Goal: Task Accomplishment & Management: Use online tool/utility

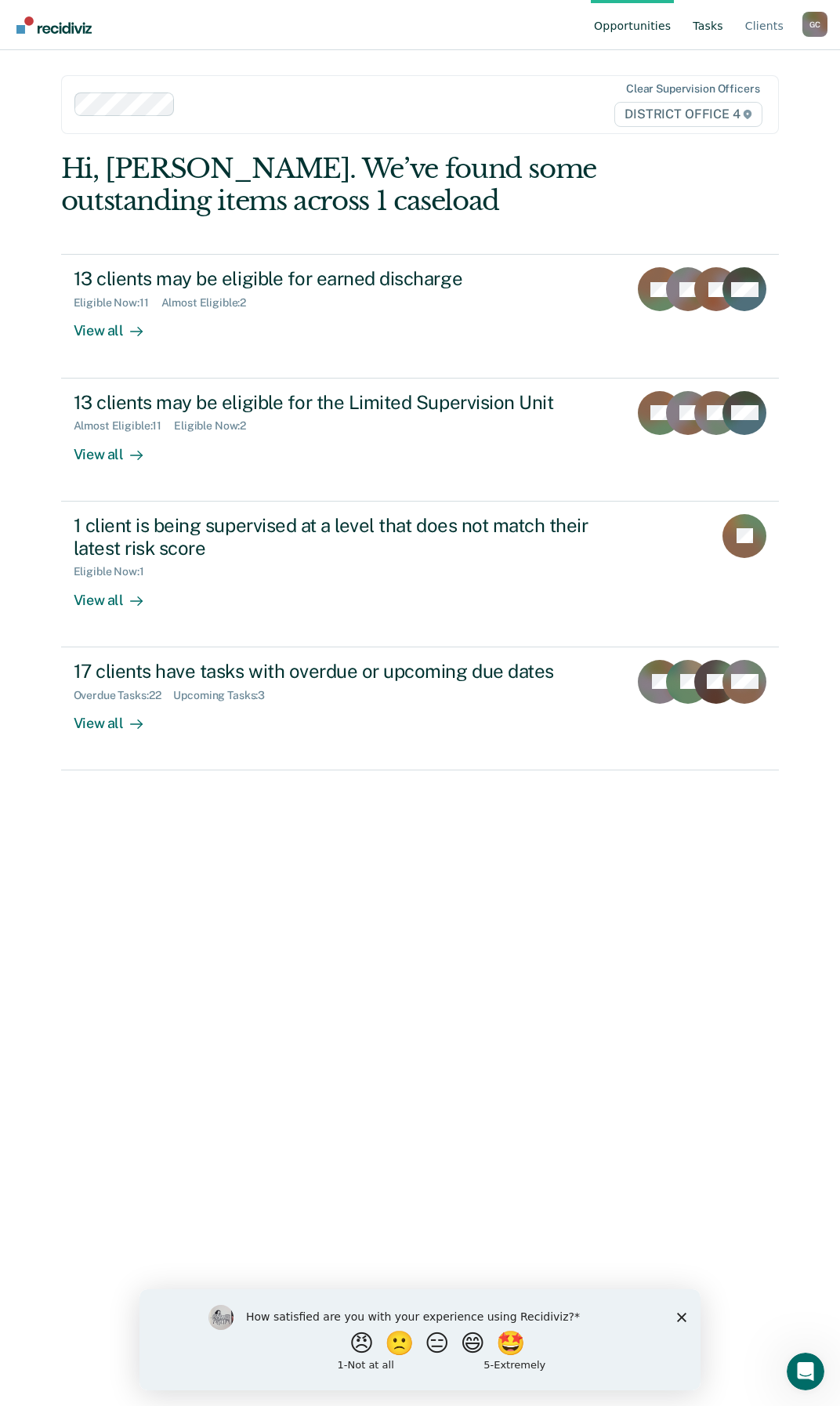
click at [711, 23] on link "Tasks" at bounding box center [707, 25] width 37 height 50
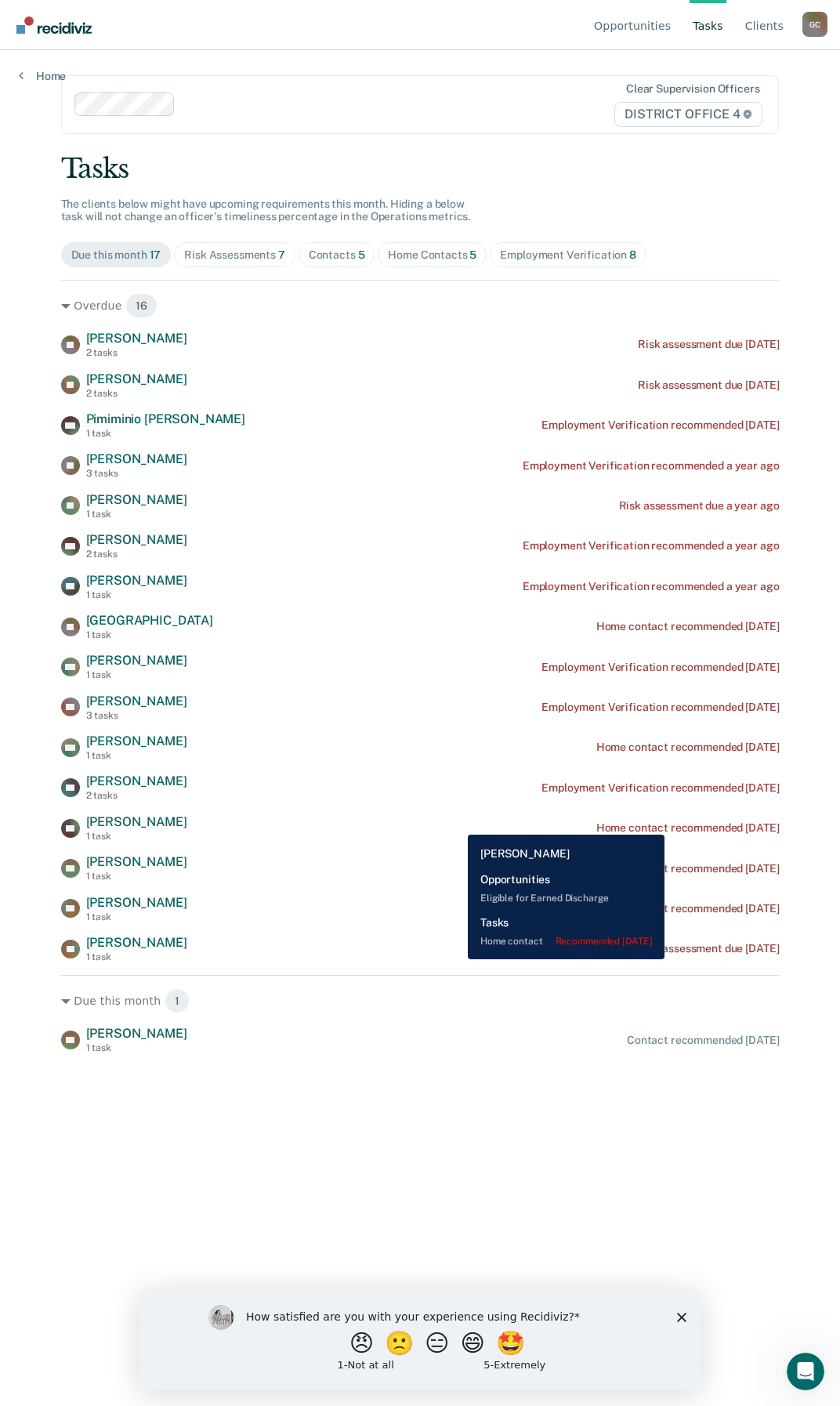
click at [695, 823] on div "Home contact recommended [DATE]" at bounding box center [687, 827] width 183 height 14
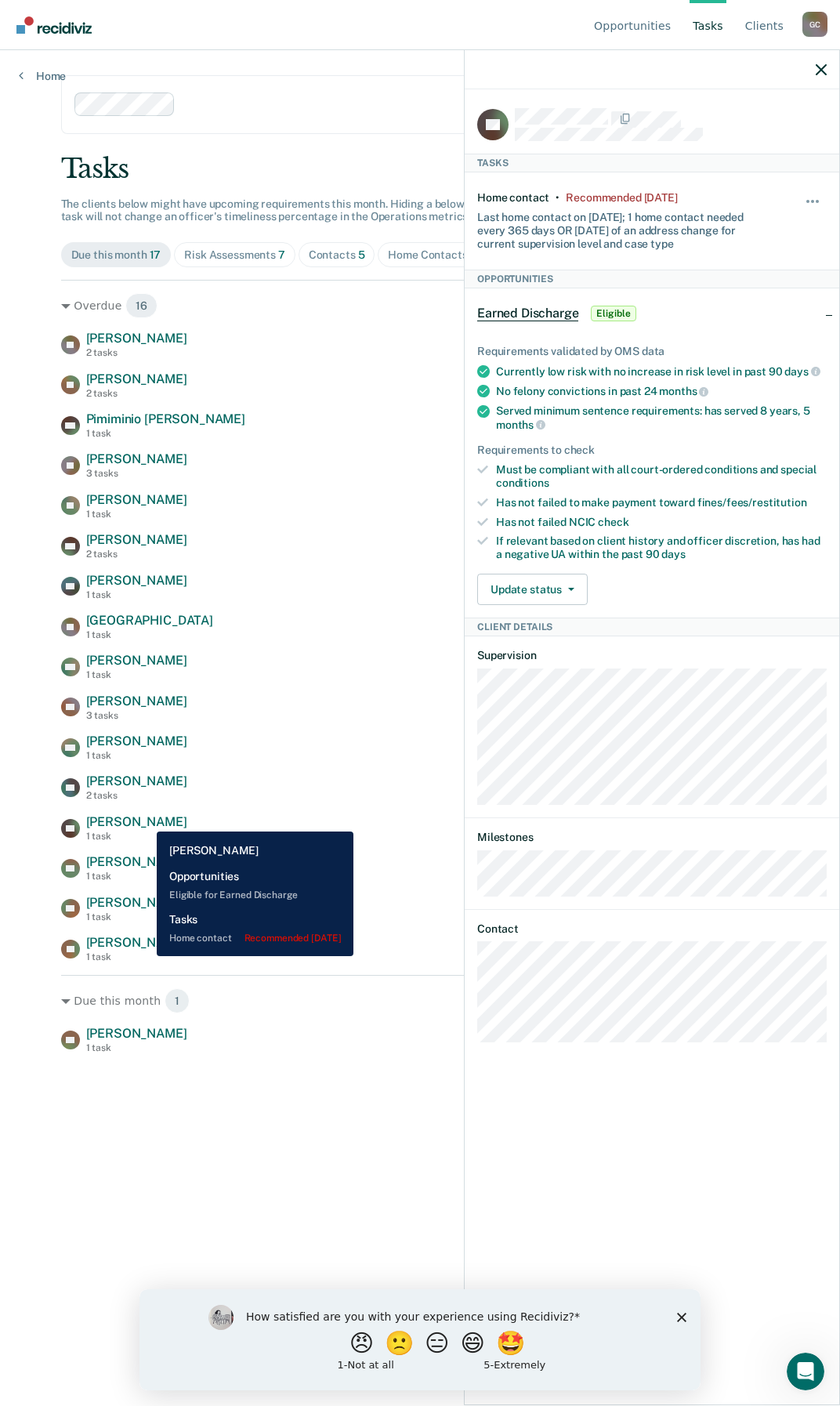
click at [145, 819] on span "[PERSON_NAME]" at bounding box center [136, 821] width 101 height 15
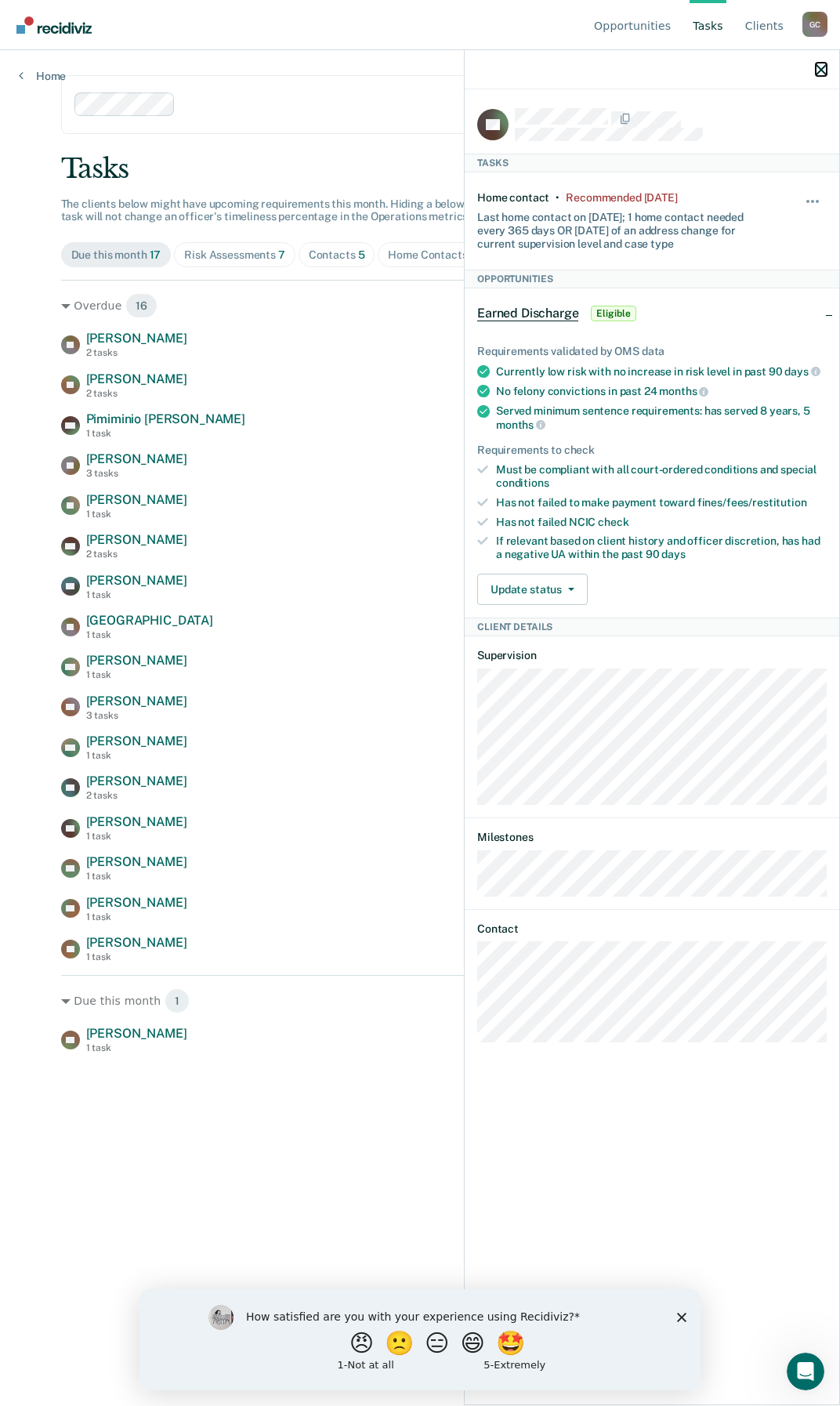
click at [816, 74] on icon "button" at bounding box center [821, 70] width 11 height 11
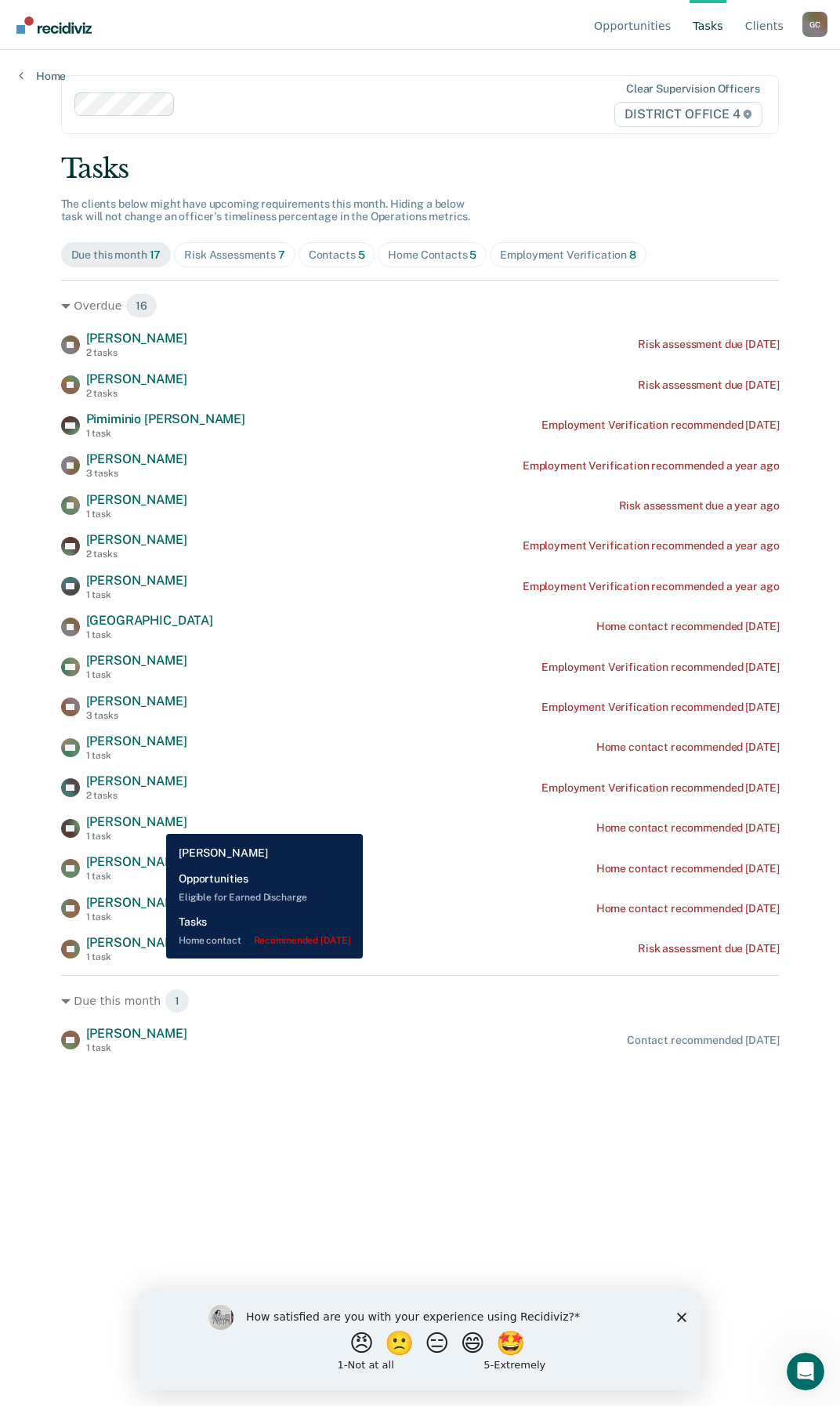
click at [155, 822] on span "[PERSON_NAME]" at bounding box center [136, 821] width 101 height 15
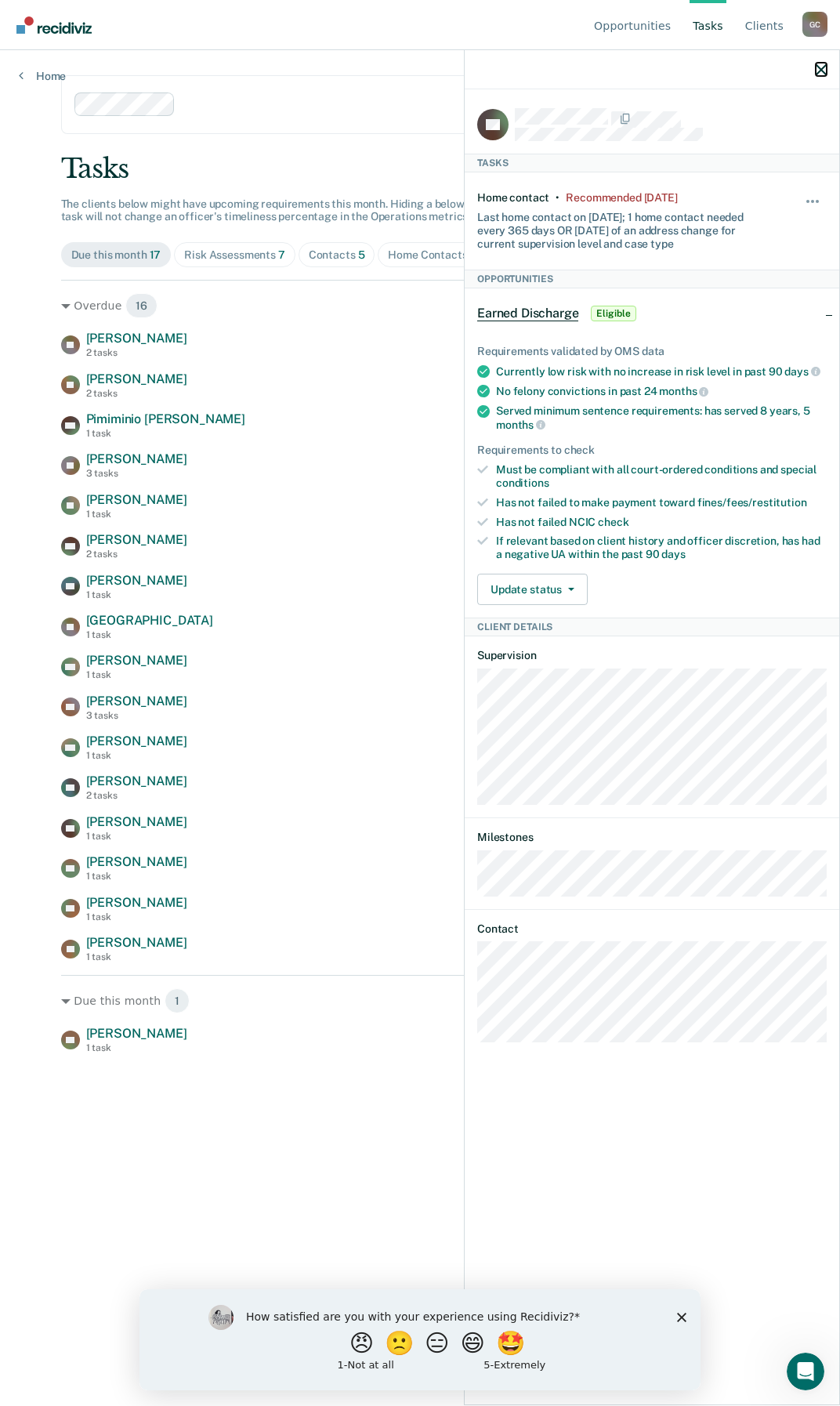
click at [818, 70] on icon "button" at bounding box center [821, 70] width 11 height 11
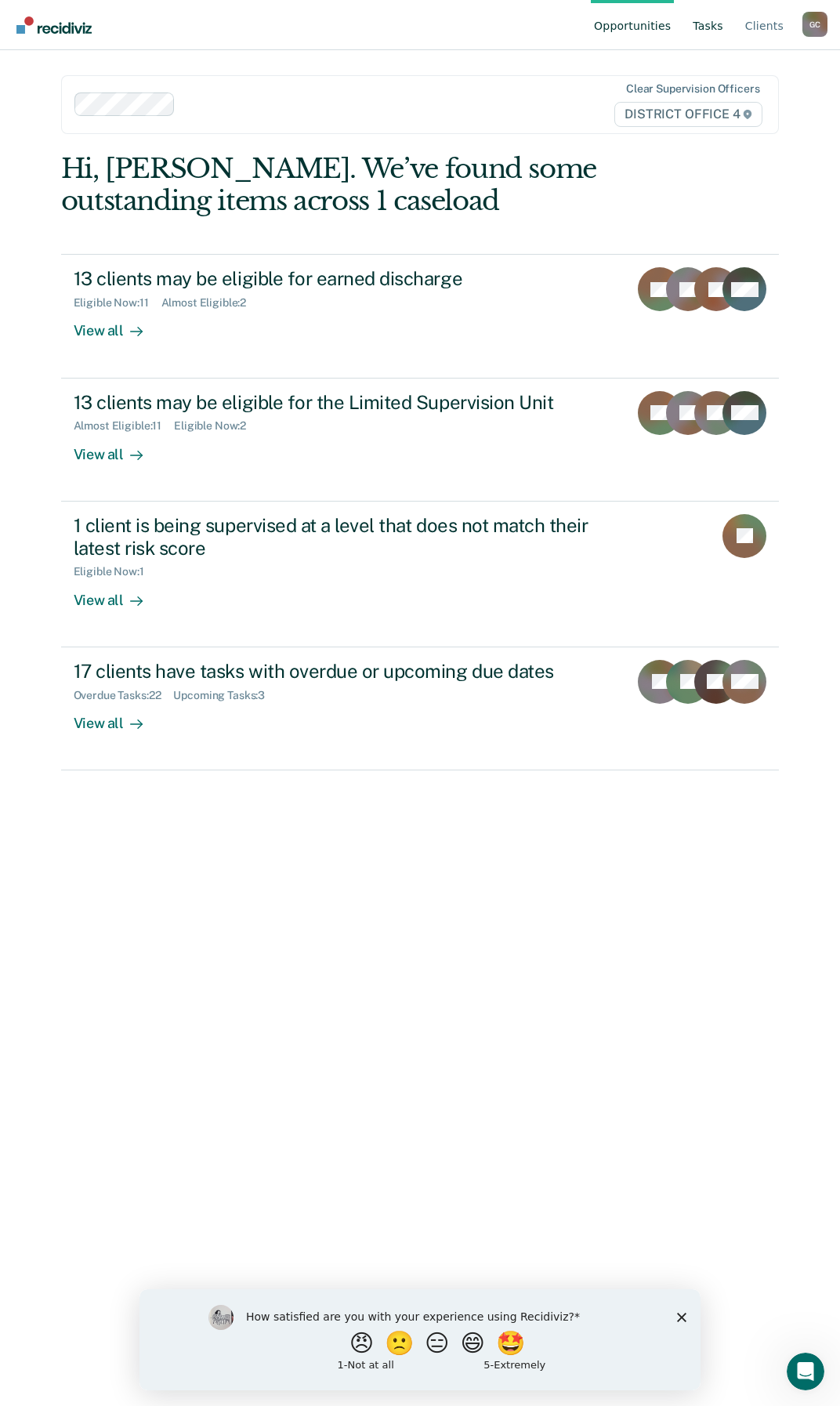
click at [705, 25] on link "Tasks" at bounding box center [707, 25] width 37 height 50
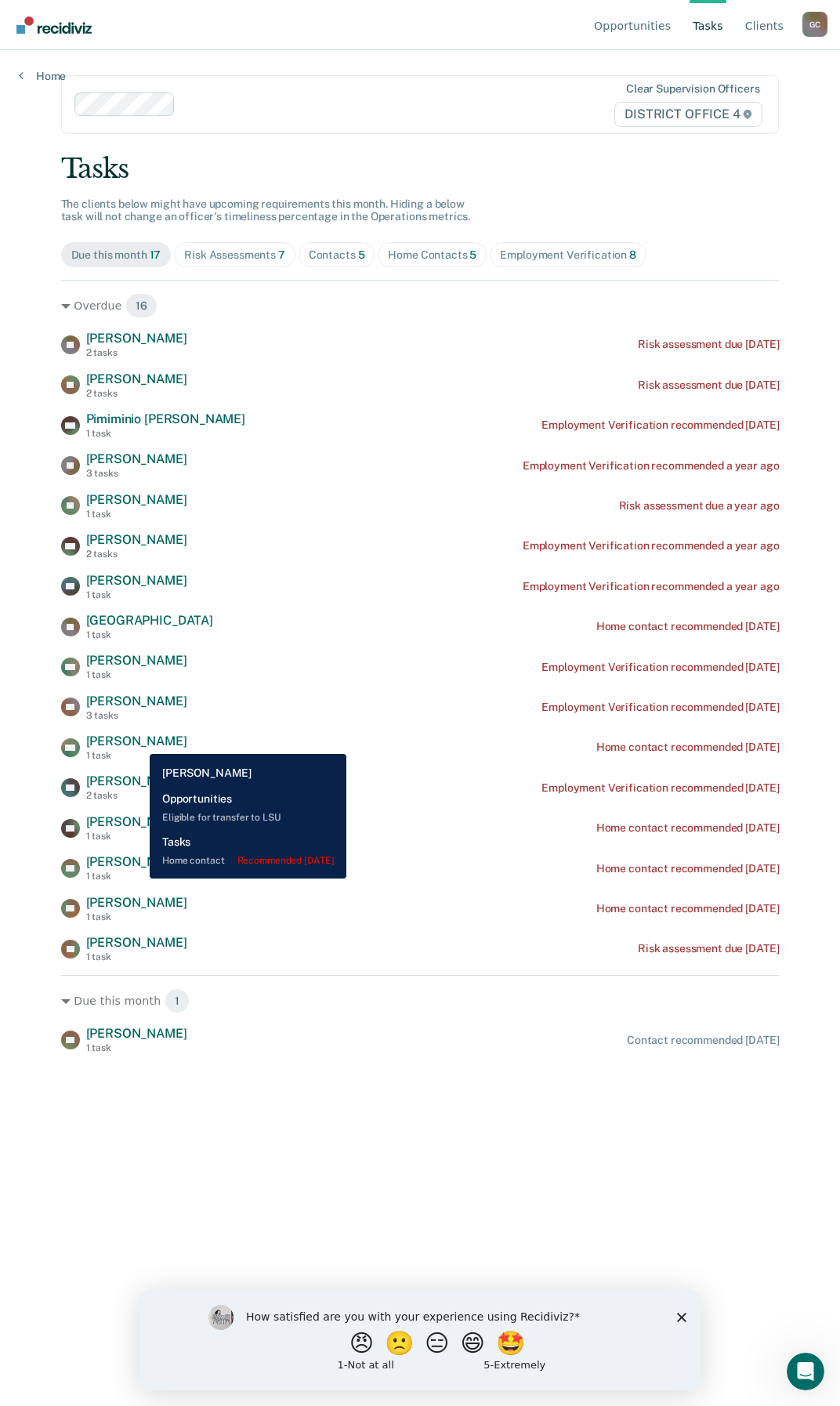
click at [138, 742] on span "[PERSON_NAME]" at bounding box center [136, 741] width 101 height 15
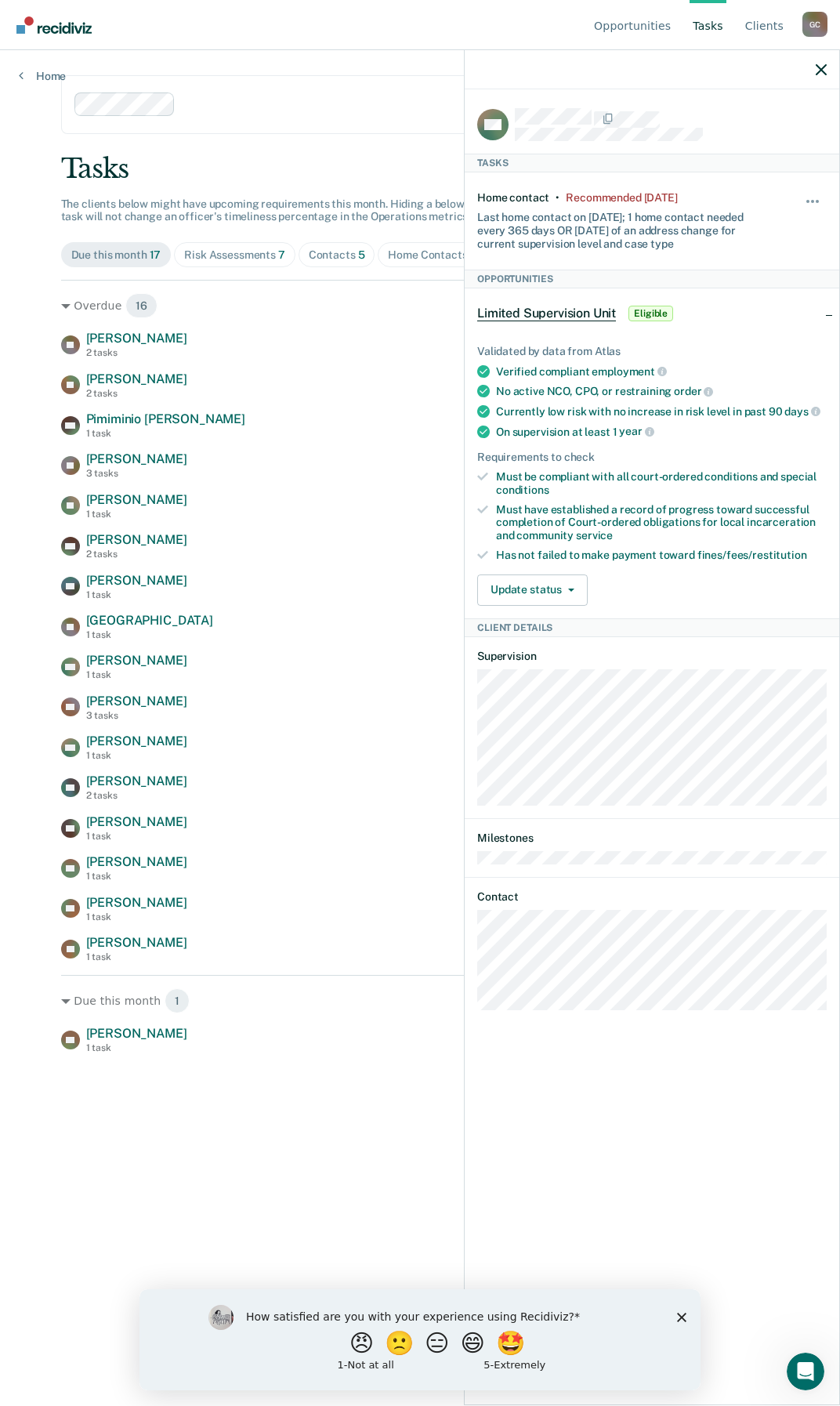
click at [343, 487] on div "JB James Berry 2 tasks Risk assessment due 3 years ago JC Joshua Cawley 2 tasks…" at bounding box center [420, 646] width 718 height 632
click at [816, 69] on icon "button" at bounding box center [821, 70] width 11 height 11
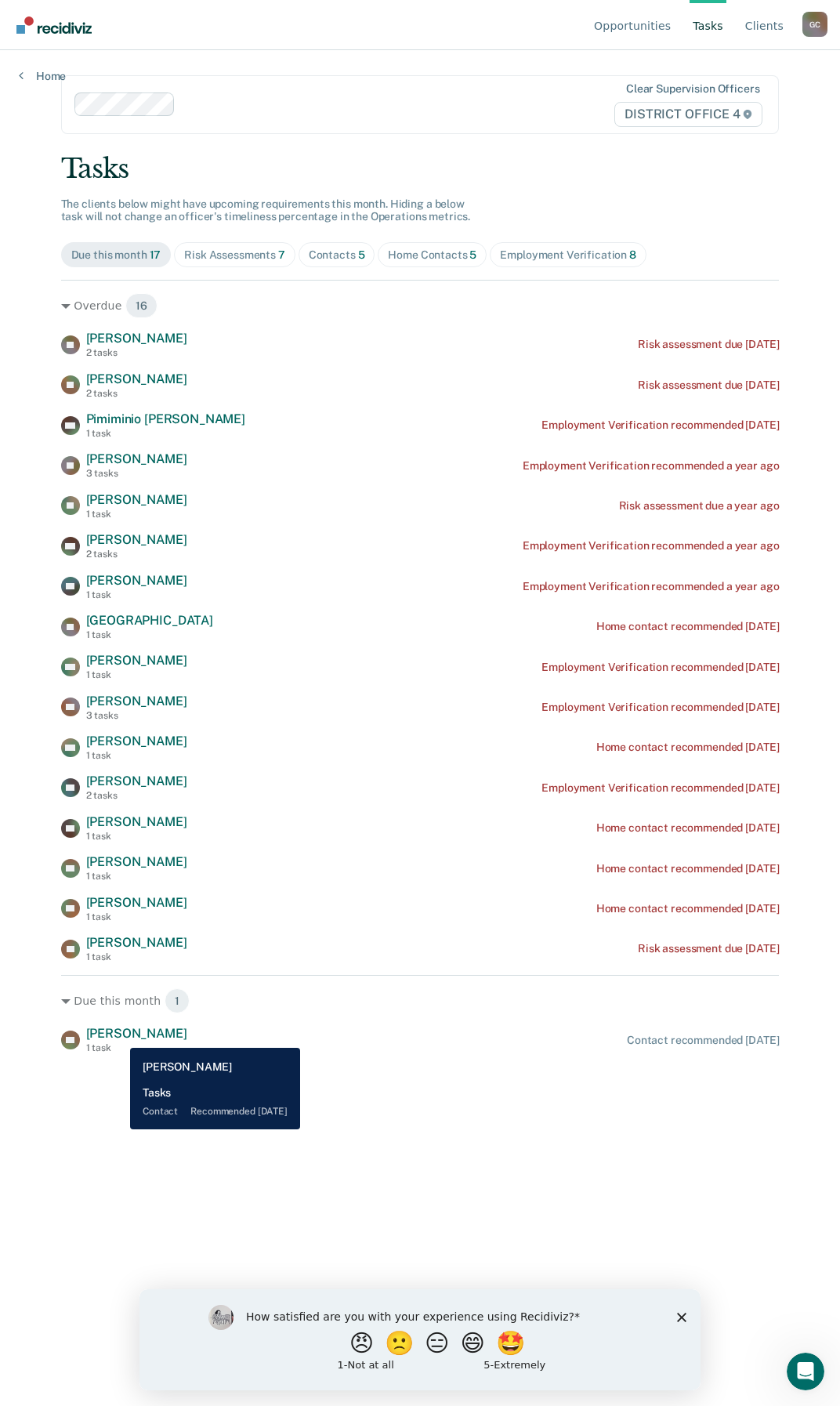
click at [118, 1036] on span "[PERSON_NAME]" at bounding box center [136, 1033] width 101 height 15
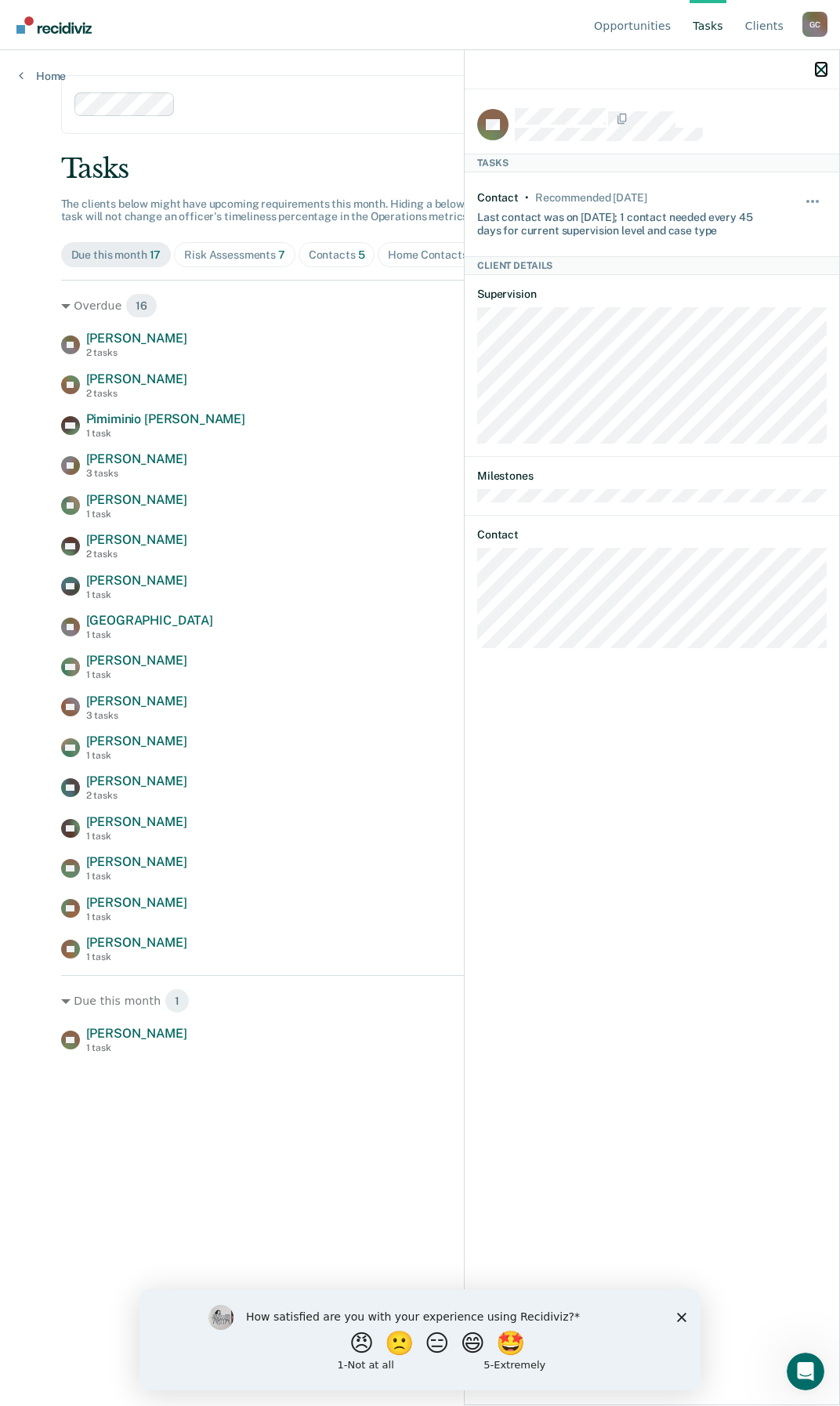
click at [821, 66] on icon "button" at bounding box center [821, 70] width 11 height 11
